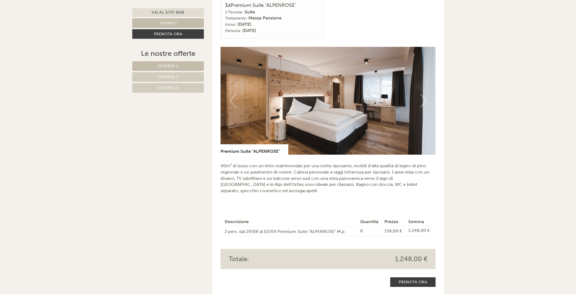
scroll to position [403, 0]
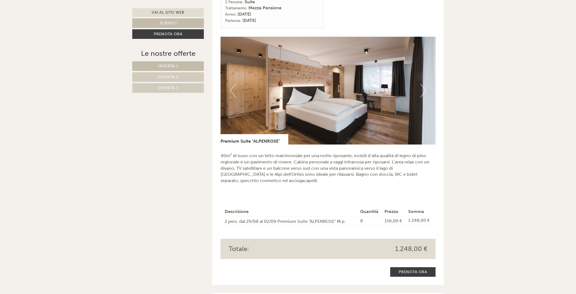
click at [423, 84] on button "Next" at bounding box center [423, 91] width 6 height 14
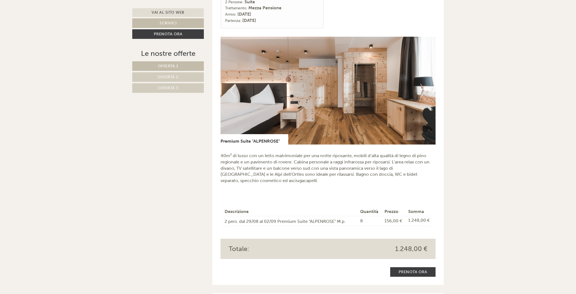
click at [423, 84] on button "Next" at bounding box center [423, 91] width 6 height 14
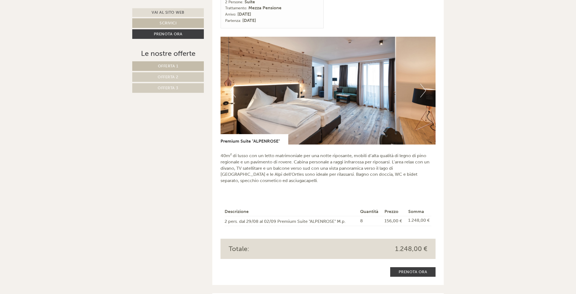
click at [423, 84] on button "Next" at bounding box center [423, 91] width 6 height 14
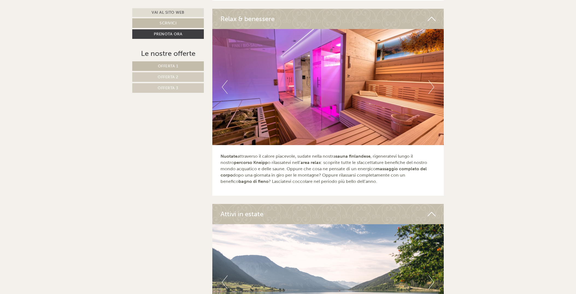
scroll to position [1757, 0]
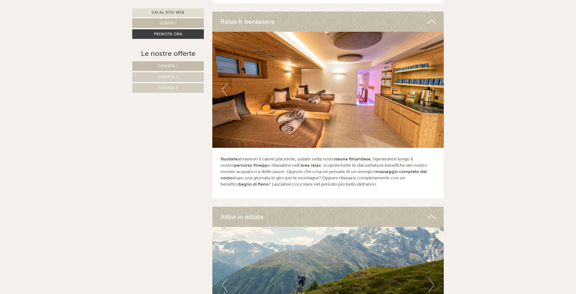
click at [429, 83] on button "Next" at bounding box center [432, 90] width 6 height 14
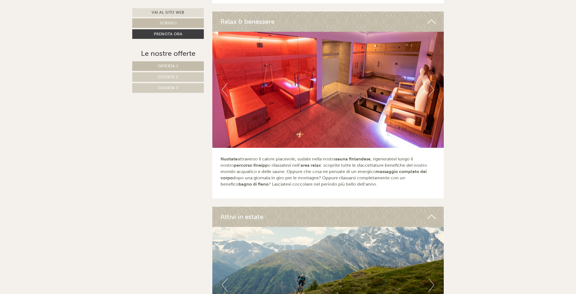
click at [429, 83] on button "Next" at bounding box center [432, 90] width 6 height 14
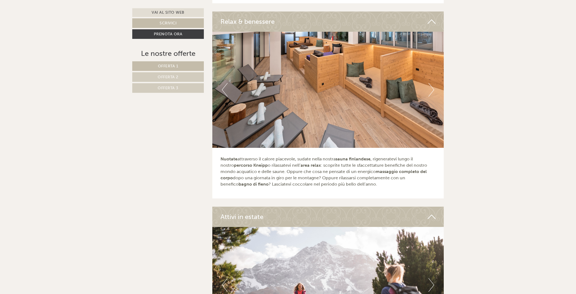
click at [428, 84] on img at bounding box center [328, 90] width 232 height 116
click at [431, 83] on button "Next" at bounding box center [432, 90] width 6 height 14
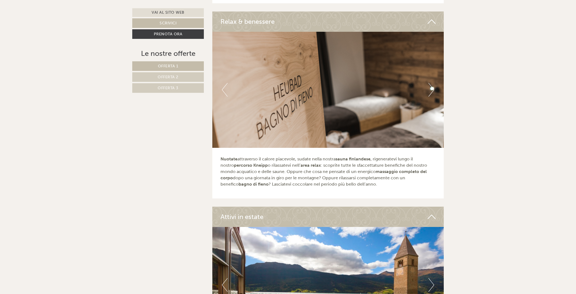
click at [433, 83] on button "Next" at bounding box center [432, 90] width 6 height 14
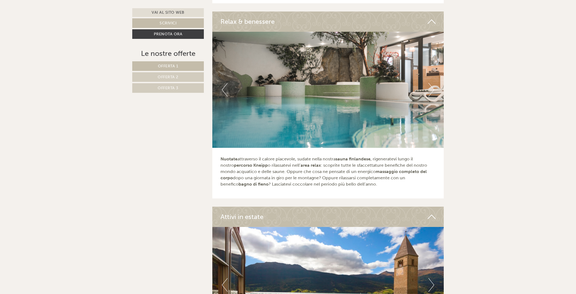
click at [433, 83] on button "Next" at bounding box center [432, 90] width 6 height 14
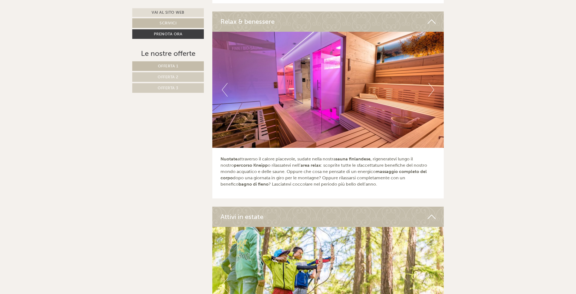
click at [433, 83] on button "Next" at bounding box center [432, 90] width 6 height 14
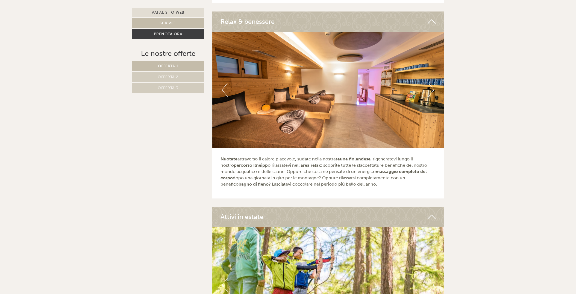
click at [433, 83] on button "Next" at bounding box center [432, 90] width 6 height 14
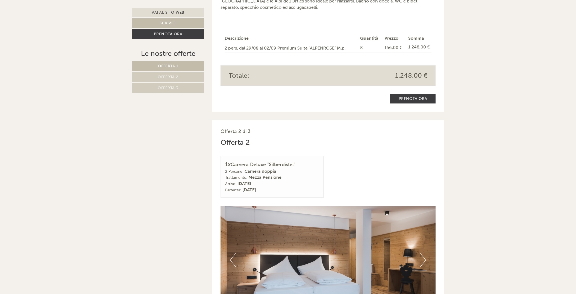
scroll to position [663, 0]
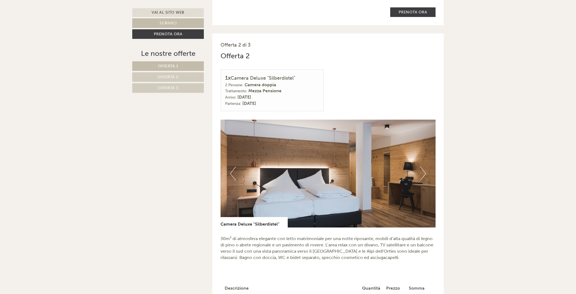
click at [422, 166] on button "Next" at bounding box center [423, 173] width 6 height 14
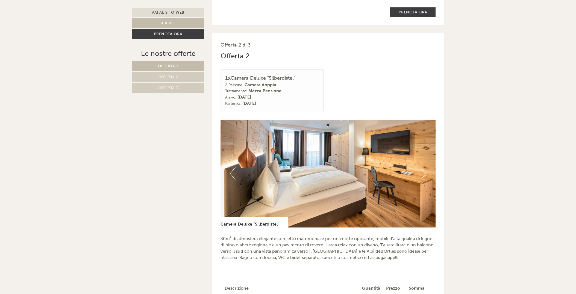
click at [422, 166] on button "Next" at bounding box center [423, 173] width 6 height 14
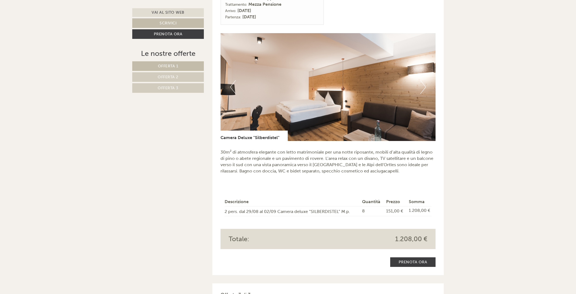
scroll to position [778, 0]
